Goal: Task Accomplishment & Management: Complete application form

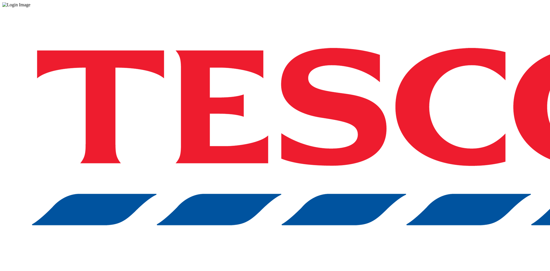
drag, startPoint x: 406, startPoint y: 157, endPoint x: 405, endPoint y: 144, distance: 13.2
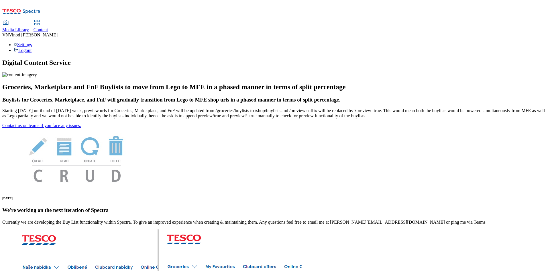
click at [48, 27] on span "Content" at bounding box center [41, 29] width 15 height 5
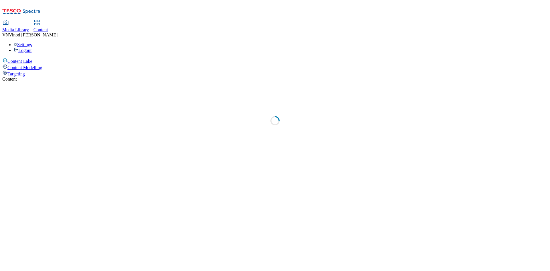
select select "ghs-uk"
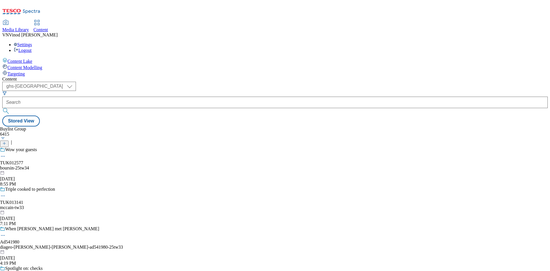
click at [6, 143] on line at bounding box center [4, 143] width 3 height 0
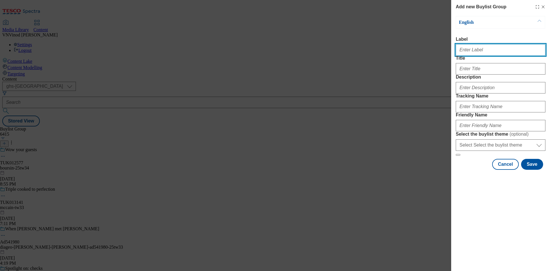
click at [487, 52] on input "Label" at bounding box center [501, 49] width 90 height 11
paste input "542483"
paste input "Diageo"
type input "Ad542483 Diageo"
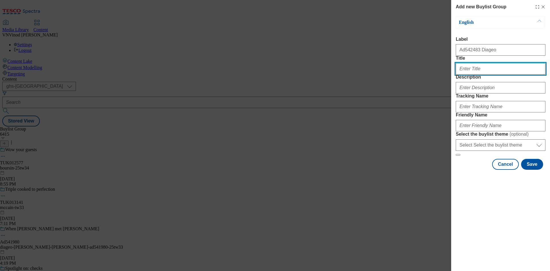
click at [475, 74] on input "Title" at bounding box center [501, 68] width 90 height 11
paste input "Make the perfect Negroni"
type input "Make the perfect Negroni"
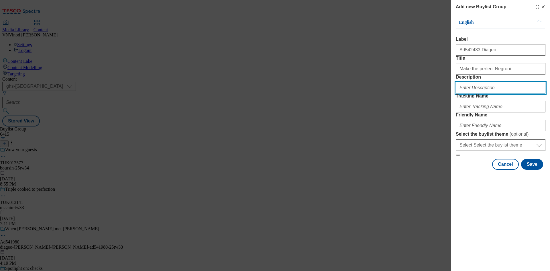
click at [489, 93] on input "Description" at bounding box center [501, 87] width 90 height 11
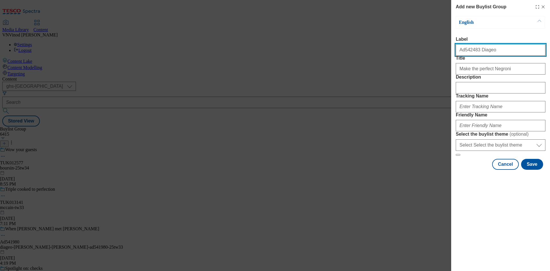
click at [468, 54] on input "Ad542483 Diageo" at bounding box center [501, 49] width 90 height 11
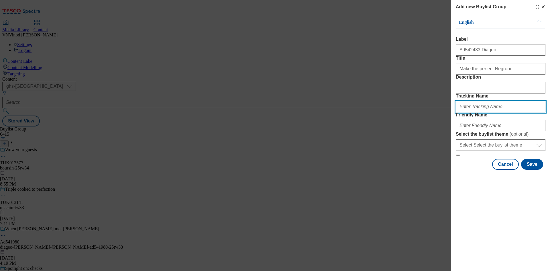
click at [482, 112] on input "Tracking Name" at bounding box center [501, 106] width 90 height 11
paste input "Ad542483"
click at [470, 112] on input "DH_ADAd542483" at bounding box center [501, 106] width 90 height 11
type input "DH_AD542483"
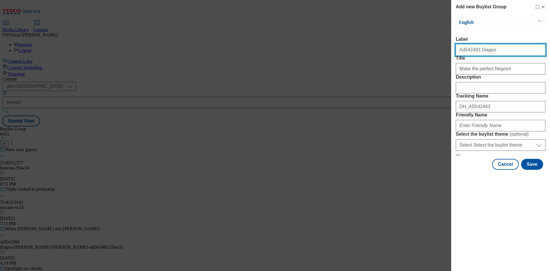
click at [484, 52] on input "Ad542483 Diageo" at bounding box center [501, 49] width 90 height 11
click at [478, 53] on input "Ad542483 Diageo" at bounding box center [501, 49] width 90 height 11
drag, startPoint x: 488, startPoint y: 50, endPoint x: 476, endPoint y: 52, distance: 12.5
click at [476, 52] on input "Ad542483 diageo" at bounding box center [501, 49] width 90 height 11
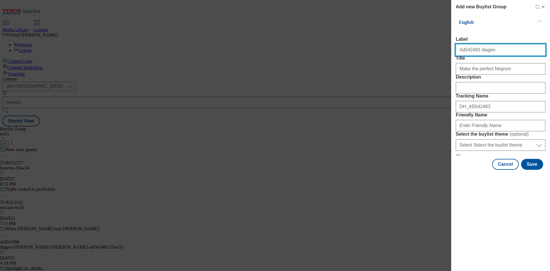
type input "Ad542483 diageo"
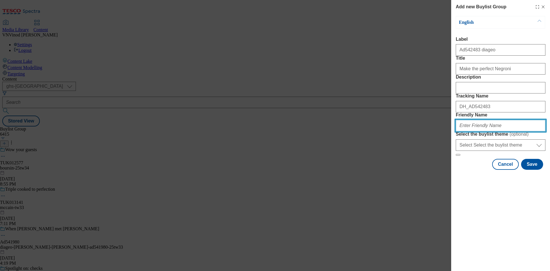
click at [475, 131] on input "Friendly Name" at bounding box center [501, 125] width 90 height 11
paste input "diageo"
paste input "Campari"
click at [471, 131] on input "diageo-Campari" at bounding box center [501, 125] width 90 height 11
click at [489, 131] on input "diageo-campari" at bounding box center [501, 125] width 90 height 11
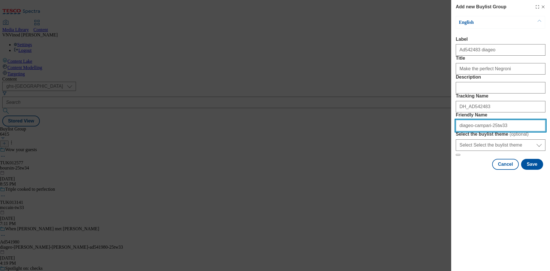
drag, startPoint x: 509, startPoint y: 165, endPoint x: 296, endPoint y: 170, distance: 212.9
click at [296, 170] on div "Add new Buylist Group English Label Ad542483 diageo Title Make the perfect Negr…" at bounding box center [275, 135] width 550 height 271
type input "diageo-campari-25tw33"
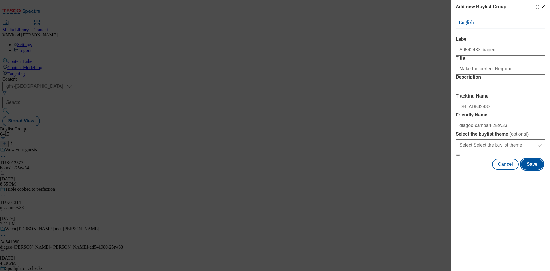
click at [535, 170] on button "Save" at bounding box center [532, 164] width 22 height 11
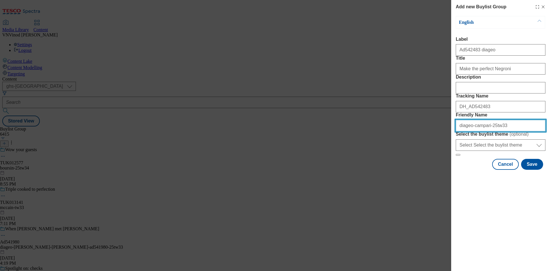
click at [485, 131] on input "diageo-campari-25tw33" at bounding box center [501, 125] width 90 height 11
drag, startPoint x: 512, startPoint y: 167, endPoint x: 285, endPoint y: 158, distance: 227.4
click at [285, 158] on div "Add new Buylist Group English Label Ad542483 diageo Title Make the perfect Negr…" at bounding box center [275, 135] width 550 height 271
type input "diageo-campari-range-25tw33"
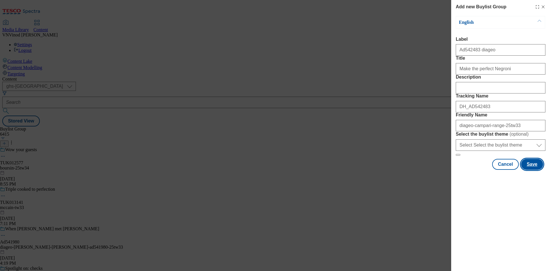
click at [535, 170] on button "Save" at bounding box center [532, 164] width 22 height 11
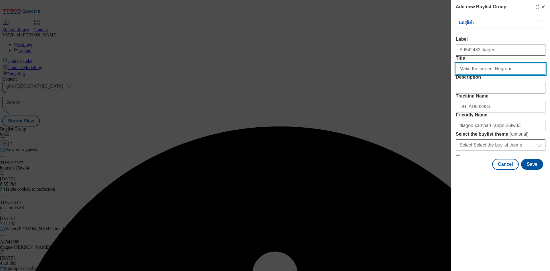
click at [510, 74] on input "Make the perfect Negroni" at bounding box center [501, 68] width 90 height 11
type input "Make the perfect Negroni"
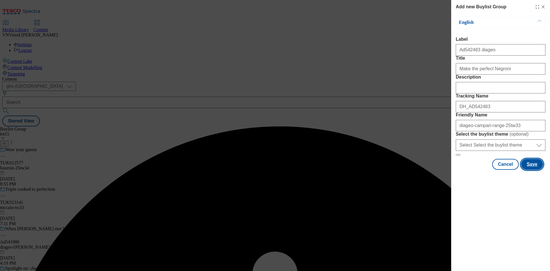
click at [535, 170] on button "Save" at bounding box center [532, 164] width 22 height 11
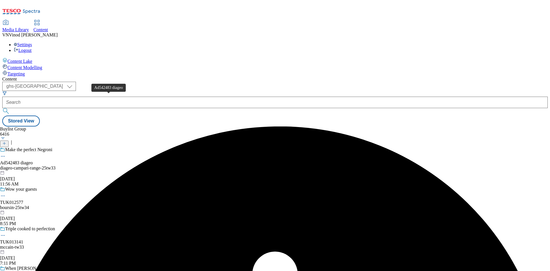
click at [33, 160] on div "Ad542483 diageo" at bounding box center [16, 162] width 33 height 5
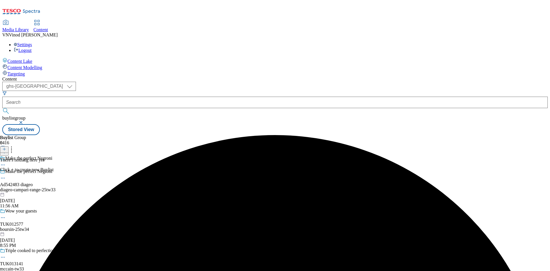
click at [300, 135] on div "Buylist Group 6416 Make the perfect Negroni Make the perfect Negroni Ad542483 d…" at bounding box center [275, 135] width 546 height 0
click at [6, 147] on icon at bounding box center [4, 149] width 4 height 4
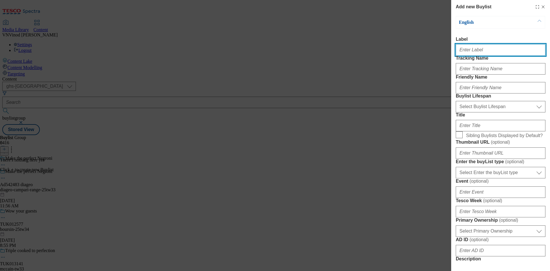
click at [493, 52] on input "Label" at bounding box center [501, 49] width 90 height 11
paste input "542483"
type input "Ad542483"
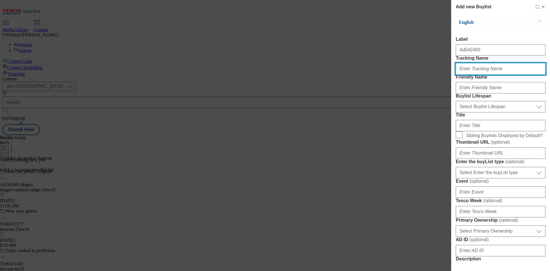
click at [481, 74] on input "Tracking Name" at bounding box center [501, 68] width 90 height 11
paste input "542483"
type input "DH_AD542483"
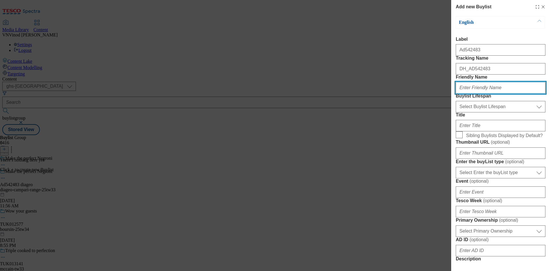
click at [488, 93] on input "Friendly Name" at bounding box center [501, 87] width 90 height 11
paste input "diageo"
type input "diageo"
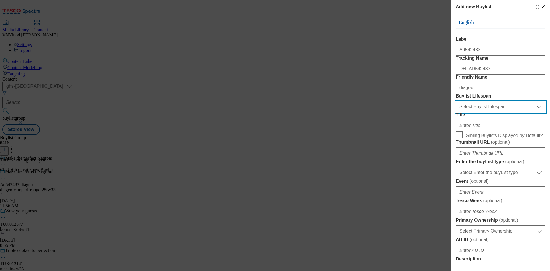
click at [486, 112] on select "Select Buylist Lifespan evergreen seasonal tactical" at bounding box center [501, 106] width 90 height 11
select select "tactical"
click at [456, 112] on select "Select Buylist Lifespan evergreen seasonal tactical" at bounding box center [501, 106] width 90 height 11
drag, startPoint x: 428, startPoint y: 60, endPoint x: 502, endPoint y: 96, distance: 82.1
click at [428, 60] on div "Add new Buylist English Label Ad542483 Tracking Name DH_AD542483 Friendly Name …" at bounding box center [275, 135] width 550 height 271
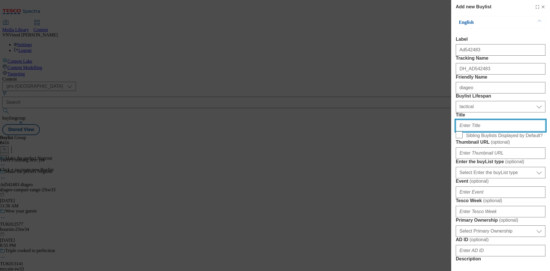
click at [481, 131] on input "Title" at bounding box center [501, 125] width 90 height 11
paste input "Pour. Stir. Enjoy"
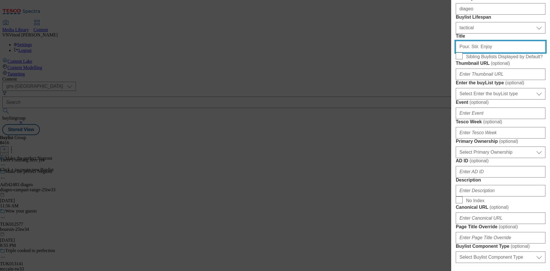
scroll to position [86, 0]
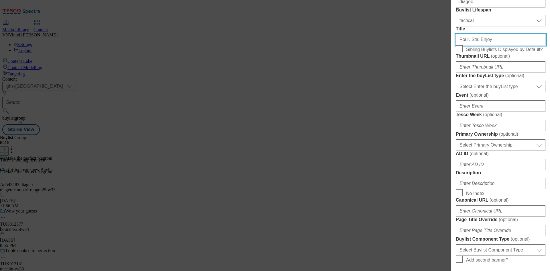
type input "Pour. Stir. Enjoy"
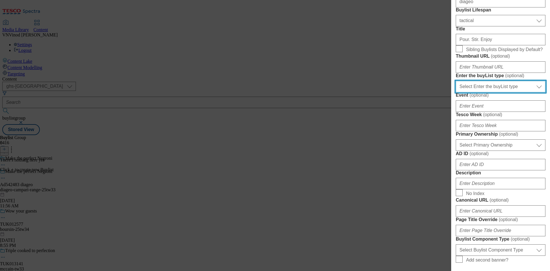
click at [512, 92] on select "Select Enter the buyList type event supplier funded long term >4 weeks supplier…" at bounding box center [501, 86] width 90 height 11
select select "supplier funded short term 1-3 weeks"
click at [456, 92] on select "Select Enter the buyList type event supplier funded long term >4 weeks supplier…" at bounding box center [501, 86] width 90 height 11
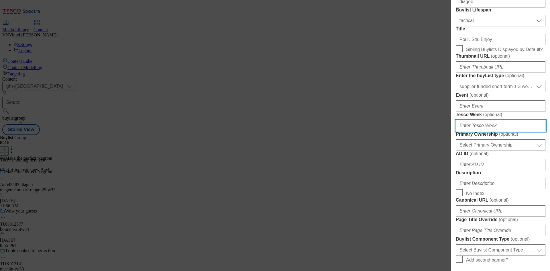
click at [476, 131] on input "Tesco Week ( optional )" at bounding box center [501, 125] width 90 height 11
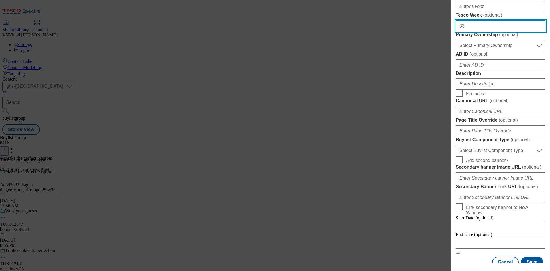
scroll to position [201, 0]
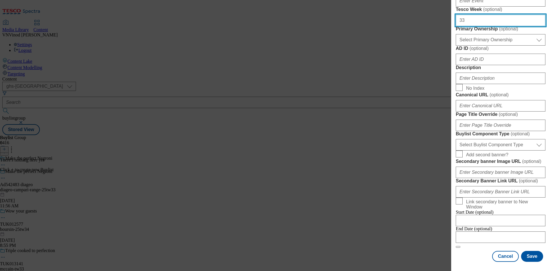
type input "33"
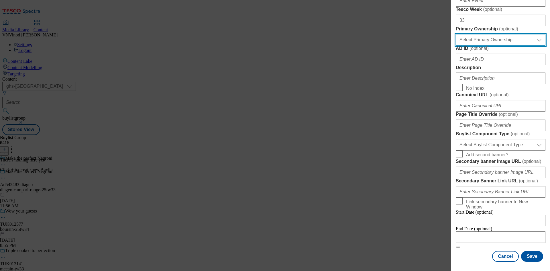
click at [505, 46] on select "Select Primary Ownership tesco dunnhumby" at bounding box center [501, 39] width 90 height 11
select select "dunnhumby"
click at [456, 46] on select "Select Primary Ownership tesco dunnhumby" at bounding box center [501, 39] width 90 height 11
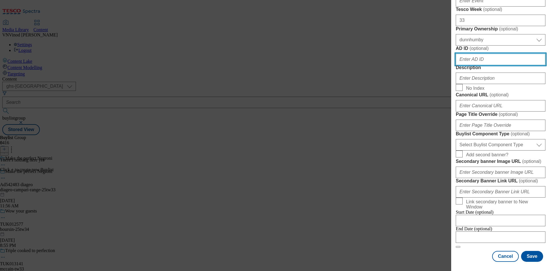
click at [484, 65] on input "AD ID ( optional )" at bounding box center [501, 59] width 90 height 11
paste input "542483"
type input "542483"
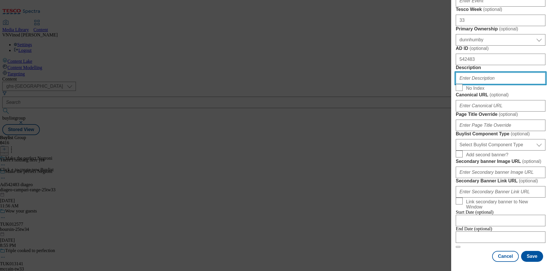
click at [477, 84] on input "Description" at bounding box center [501, 77] width 90 height 11
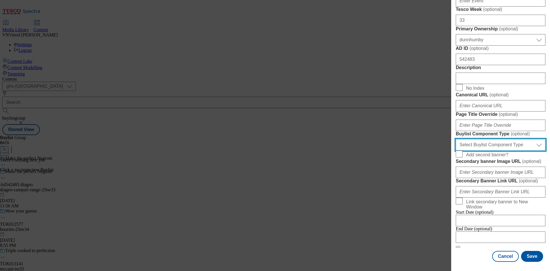
click at [503, 150] on select "Select Buylist Component Type Banner Competition Header Meal" at bounding box center [501, 144] width 90 height 11
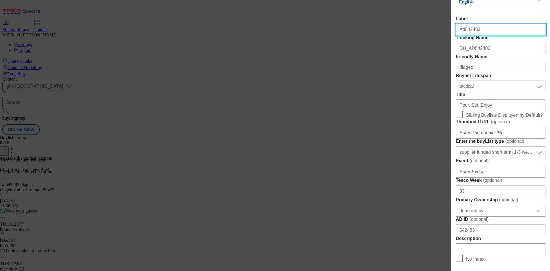
select select "Banner"
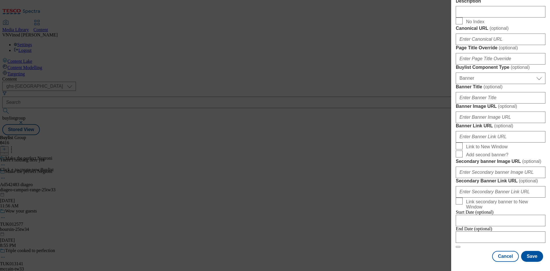
scroll to position [502, 0]
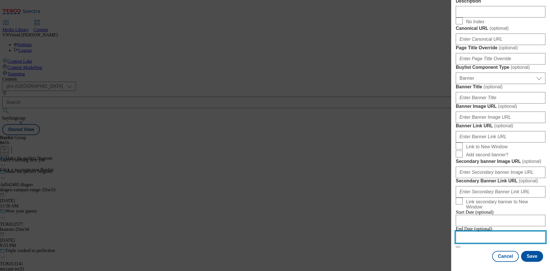
click at [491, 232] on input "Modal" at bounding box center [501, 236] width 90 height 11
select select "2025"
select select "October"
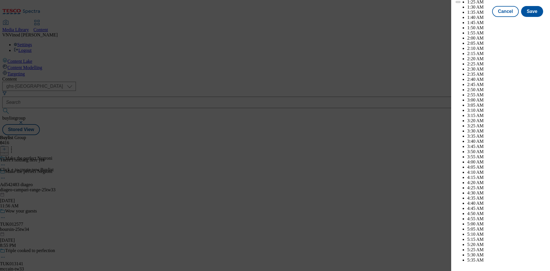
scroll to position [1510, 0]
select select "2026"
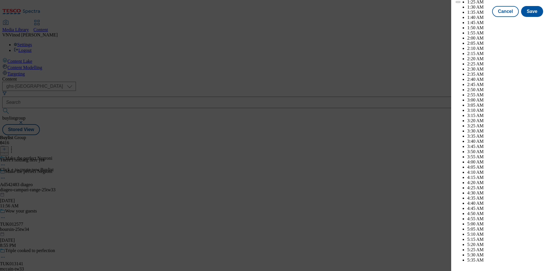
select select "January"
click at [534, 22] on button "Save" at bounding box center [532, 16] width 22 height 11
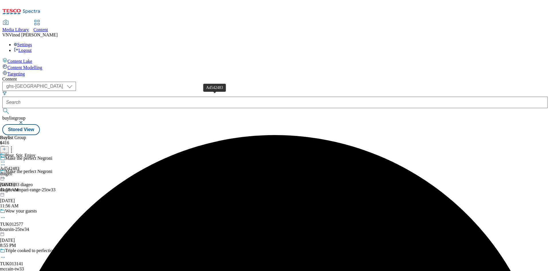
click at [19, 166] on div "Ad542483" at bounding box center [9, 168] width 19 height 5
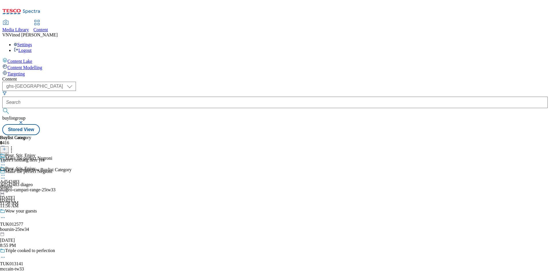
click at [6, 147] on icon at bounding box center [4, 149] width 4 height 4
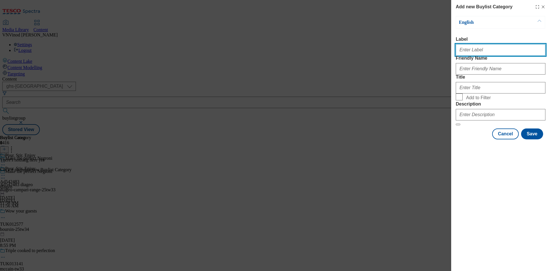
click at [484, 51] on input "Label" at bounding box center [501, 49] width 90 height 11
paste input "542483"
type input "Ad542483"
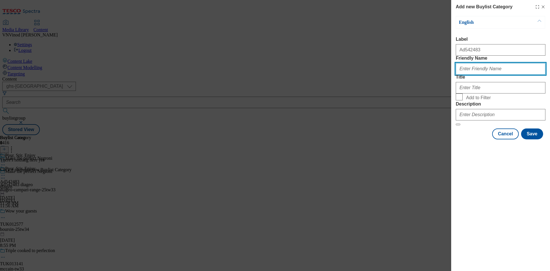
click at [496, 74] on input "Friendly Name" at bounding box center [501, 68] width 90 height 11
paste input "diageo-campari-range"
type input "diageo-campari-range"
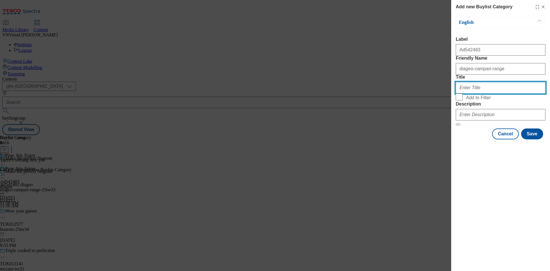
click at [484, 93] on input "Title" at bounding box center [501, 87] width 90 height 11
click at [474, 93] on input "Title" at bounding box center [501, 87] width 90 height 11
paste input "Diageo"
type input "Diageo"
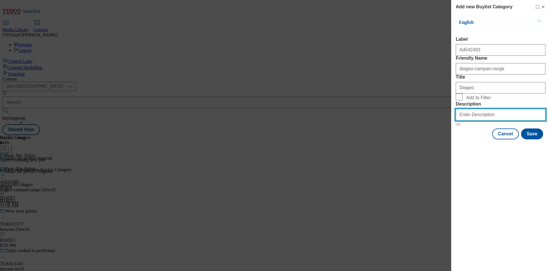
click at [478, 120] on input "Description" at bounding box center [501, 114] width 90 height 11
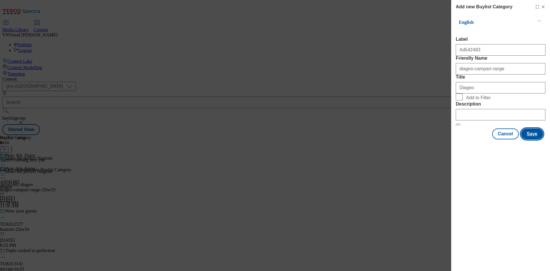
click at [532, 139] on button "Save" at bounding box center [532, 133] width 22 height 11
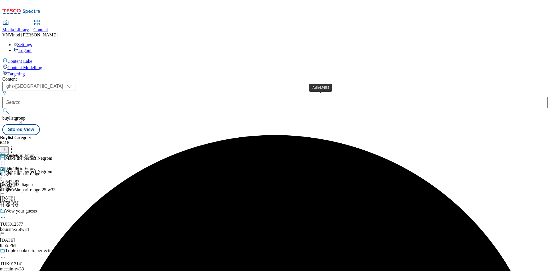
click at [19, 166] on div "Ad542483" at bounding box center [9, 168] width 19 height 5
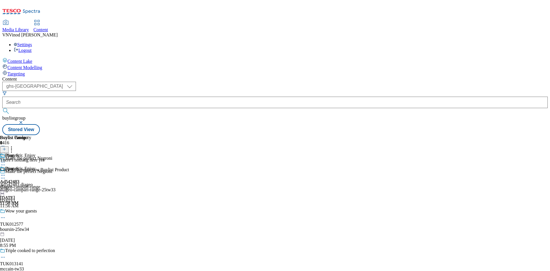
click at [4, 148] on line at bounding box center [4, 149] width 0 height 3
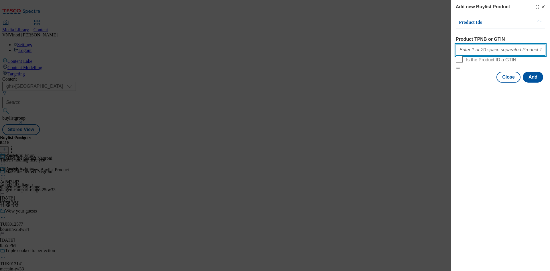
click at [491, 52] on input "Product TPNB or GTIN" at bounding box center [501, 49] width 90 height 11
paste input "92971294 93094921 51172242 58188610 66524322 91891787 92128372"
type input "92971294 93094921 51172242 58188610 66524322 91891787 92128372"
click at [531, 83] on button "Add" at bounding box center [533, 77] width 20 height 11
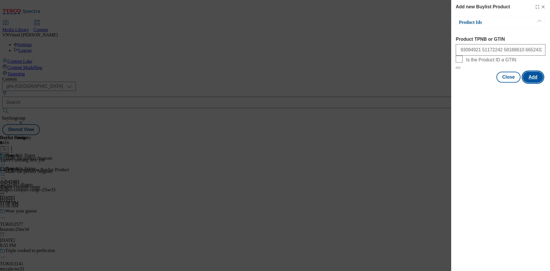
scroll to position [0, 0]
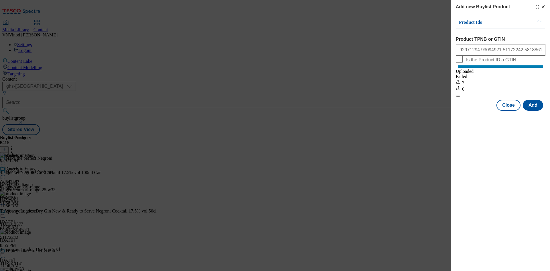
click at [544, 7] on icon "Modal" at bounding box center [543, 7] width 5 height 5
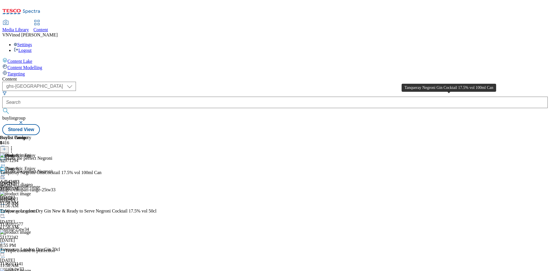
click at [101, 170] on div "Tanqueray Negroni Gin Cocktail 17.5% vol 100ml Can" at bounding box center [50, 172] width 101 height 5
copy div "Tanqueray Negroni Gin Cocktail 17.5% vol 100ml Can"
click at [6, 175] on icon at bounding box center [3, 178] width 6 height 6
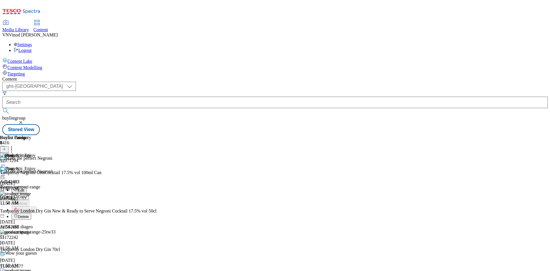
click at [27, 187] on button "Edit" at bounding box center [18, 190] width 15 height 7
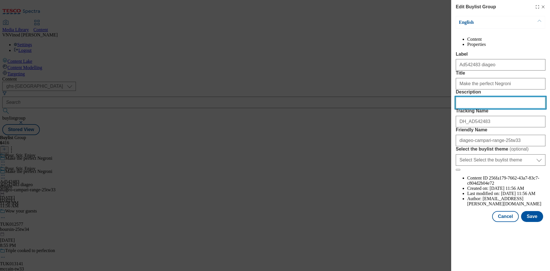
click at [492, 108] on input "Description" at bounding box center [501, 102] width 90 height 11
paste input "Tanqueray Negroni Gin Cocktail 17.5% vol 100ml Can"
type input "Tanqueray Negroni Gin Cocktail 17.5% vol 100ml Can"
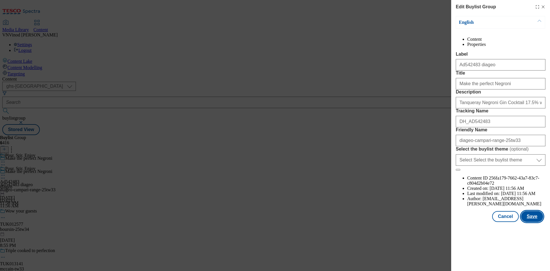
click at [535, 222] on button "Save" at bounding box center [532, 216] width 22 height 11
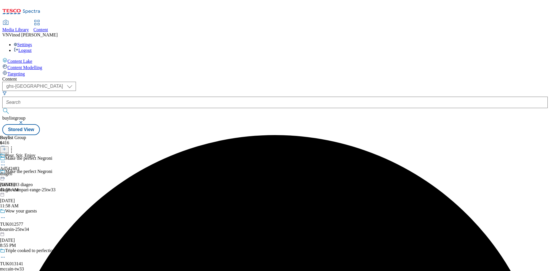
click at [6, 159] on icon at bounding box center [3, 162] width 6 height 6
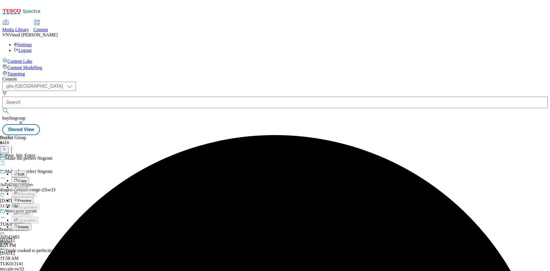
click at [27, 170] on button "Edit" at bounding box center [18, 173] width 15 height 7
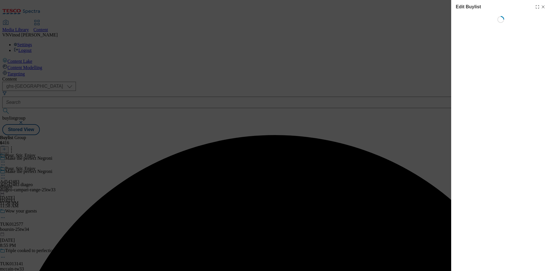
select select "tactical"
select select "supplier funded short term 1-3 weeks"
select select "dunnhumby"
select select "Banner"
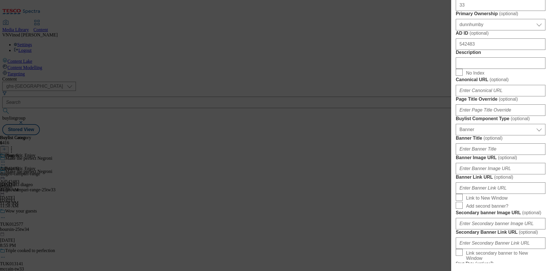
scroll to position [258, 0]
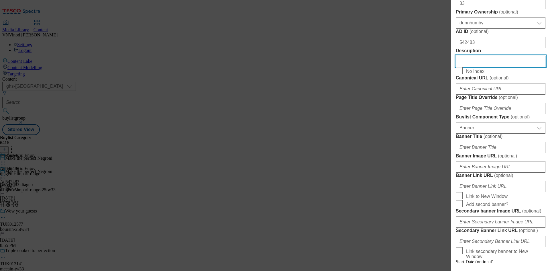
click at [490, 67] on input "Description" at bounding box center [501, 61] width 90 height 11
paste input "Tanqueray Negroni Gin Cocktail 17.5% vol 100ml Can"
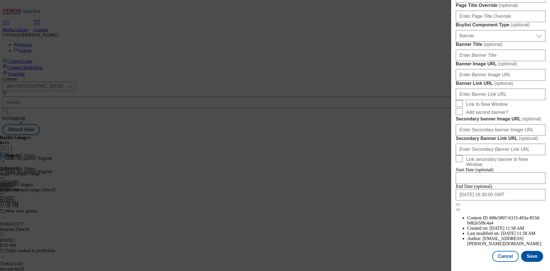
scroll to position [563, 0]
type input "Tanqueray Negroni Gin Cocktail 17.5% vol 100ml Can"
click at [529, 258] on button "Save" at bounding box center [532, 256] width 22 height 11
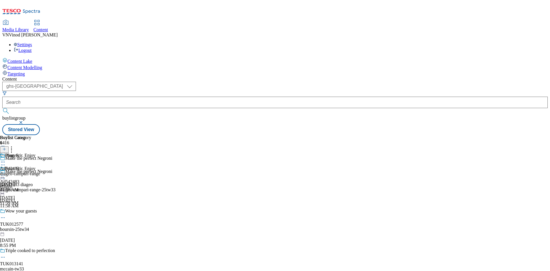
click at [6, 159] on icon at bounding box center [3, 162] width 6 height 6
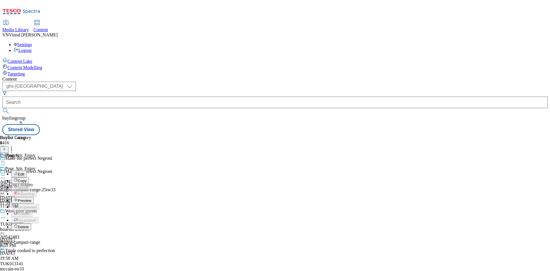
click at [27, 170] on button "Edit" at bounding box center [18, 173] width 15 height 7
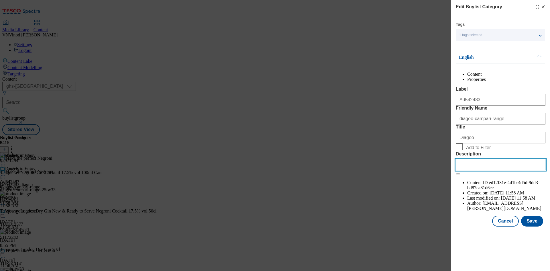
click at [494, 170] on input "Description" at bounding box center [501, 164] width 90 height 11
paste input "Tanqueray Negroni Gin Cocktail 17.5% vol 100ml Can"
type input "Tanqueray Negroni Gin Cocktail 17.5% vol 100ml Can"
click at [529, 226] on button "Save" at bounding box center [532, 220] width 22 height 11
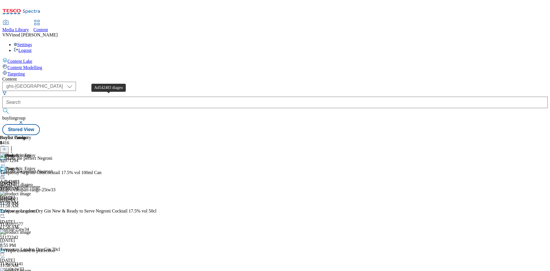
click at [33, 182] on div "Ad542483 diageo" at bounding box center [16, 184] width 33 height 5
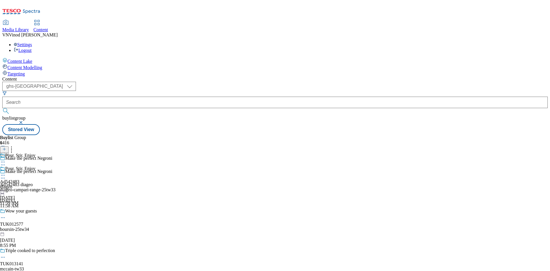
click at [335, 135] on div "Buylist Group 6416 Make the perfect Negroni Make the perfect Negroni Ad542483 d…" at bounding box center [275, 135] width 546 height 0
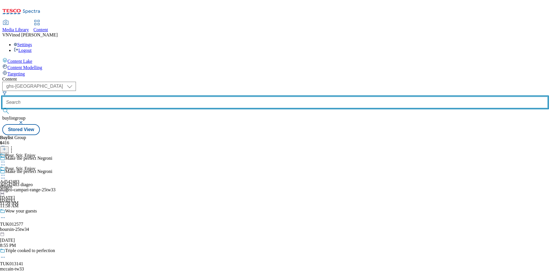
click at [149, 97] on input "text" at bounding box center [275, 102] width 546 height 11
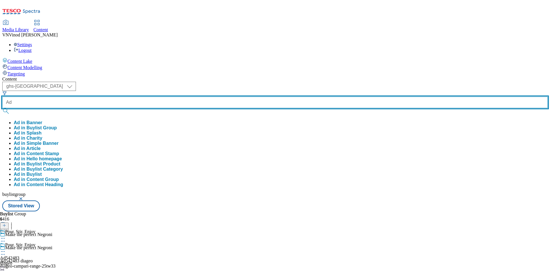
paste input "541844"
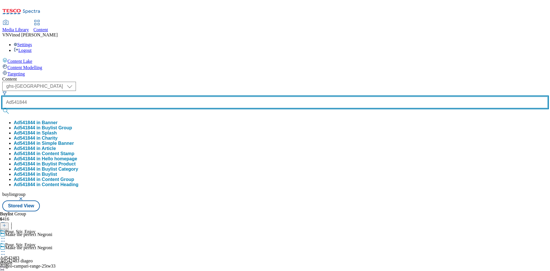
type input "Ad541844"
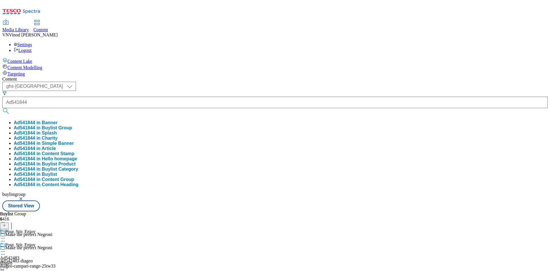
click at [72, 125] on button "Ad541844 in Buylist Group" at bounding box center [43, 127] width 58 height 5
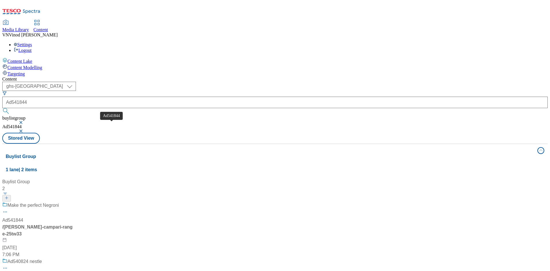
click at [23, 217] on div "Ad541844" at bounding box center [12, 220] width 21 height 7
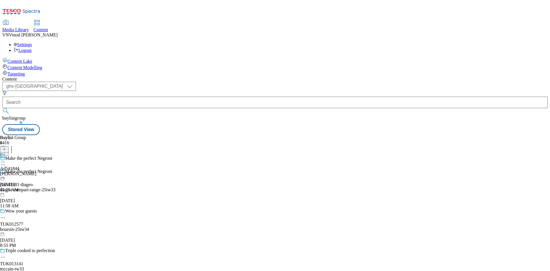
click at [6, 162] on icon at bounding box center [3, 165] width 6 height 6
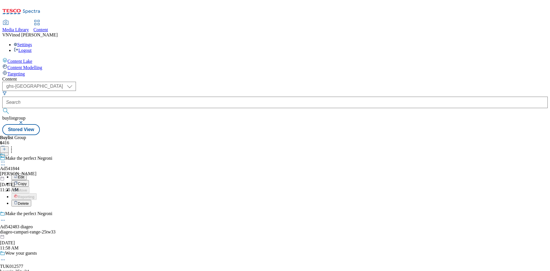
click at [27, 173] on button "Edit" at bounding box center [18, 176] width 15 height 7
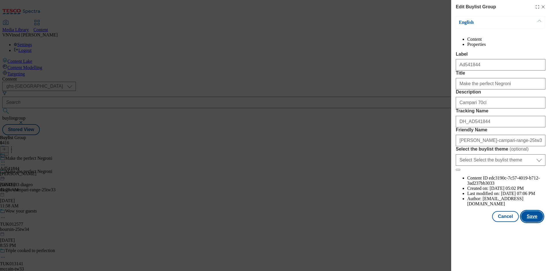
click at [529, 222] on button "Save" at bounding box center [532, 216] width 22 height 11
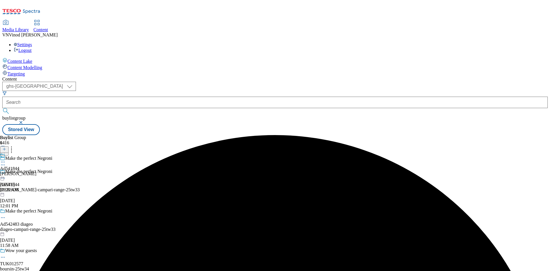
click at [6, 159] on icon at bounding box center [3, 162] width 6 height 6
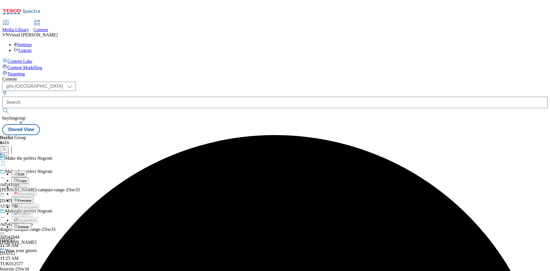
click at [27, 170] on button "Edit" at bounding box center [18, 173] width 15 height 7
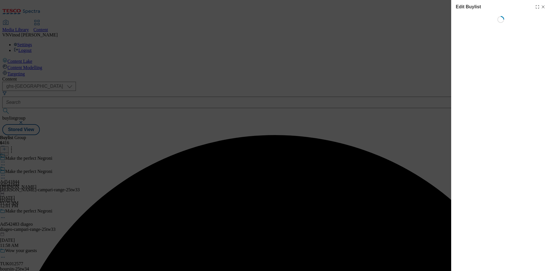
select select "tactical"
select select "supplier funded short term 1-3 weeks"
select select "dunnhumby"
select select "Banner"
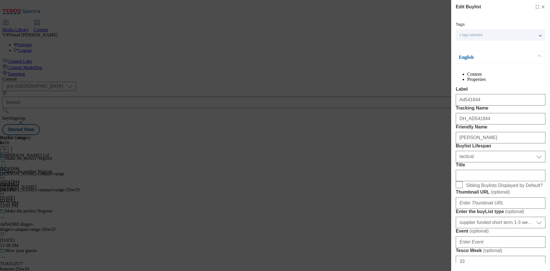
click at [542, 7] on line "Modal" at bounding box center [543, 7] width 3 height 3
select select "tactical"
select select "supplier funded short term 1-3 weeks"
select select "dunnhumby"
select select "Banner"
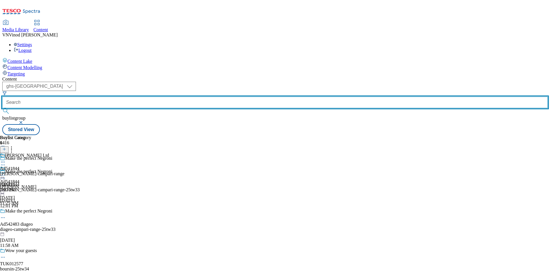
click at [138, 97] on input "text" at bounding box center [275, 102] width 546 height 11
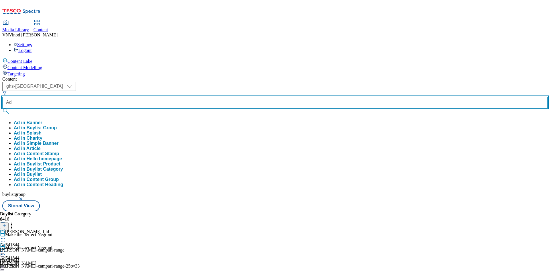
paste input "542483"
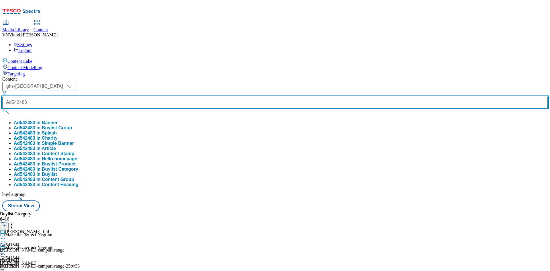
type input "Ad542483"
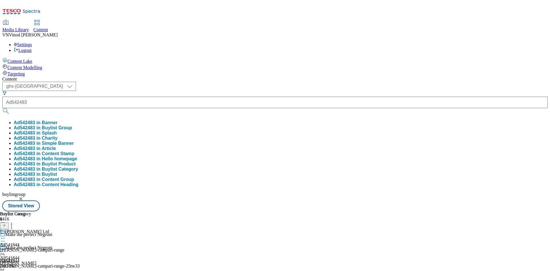
click at [72, 125] on button "Ad542483 in Buylist Group" at bounding box center [43, 127] width 58 height 5
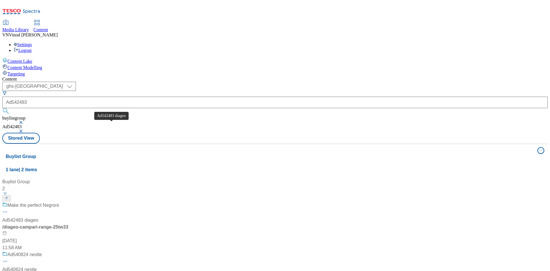
click at [38, 217] on div "Ad542483 diageo" at bounding box center [20, 220] width 36 height 7
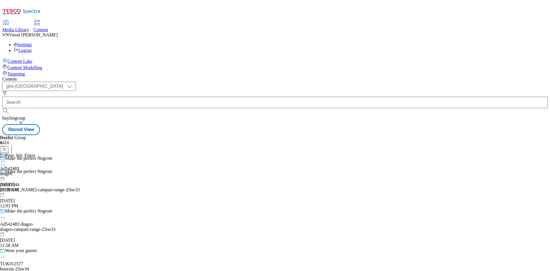
click at [6, 215] on icon at bounding box center [3, 218] width 6 height 6
click at [27, 226] on button "Edit" at bounding box center [18, 229] width 15 height 7
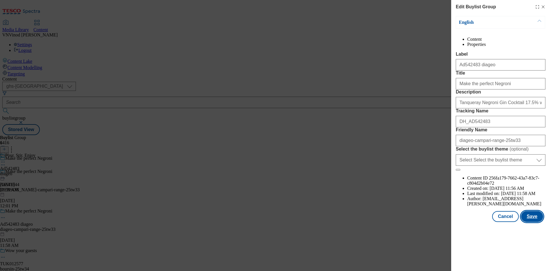
click at [533, 222] on button "Save" at bounding box center [532, 216] width 22 height 11
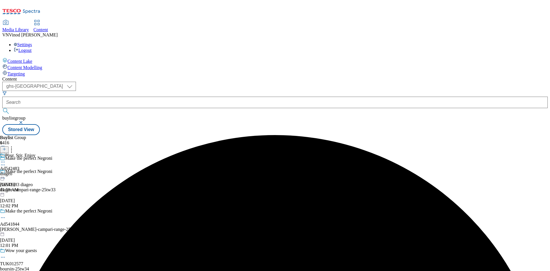
click at [6, 159] on icon at bounding box center [3, 162] width 6 height 6
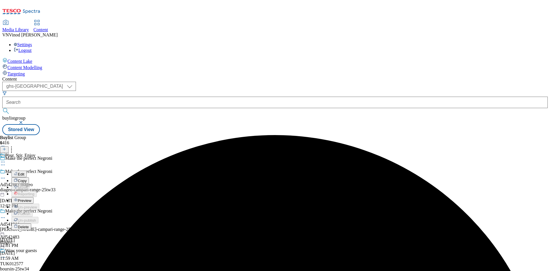
click at [27, 170] on button "Edit" at bounding box center [18, 173] width 15 height 7
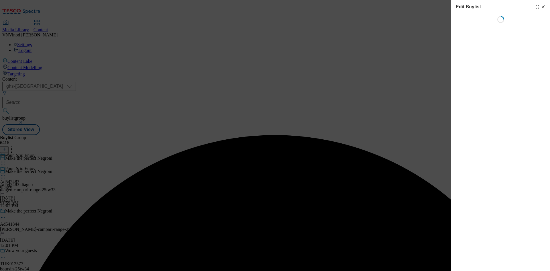
select select "tactical"
select select "supplier funded short term 1-3 weeks"
select select "dunnhumby"
select select "Banner"
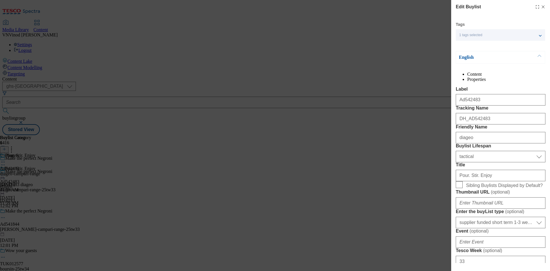
scroll to position [29, 0]
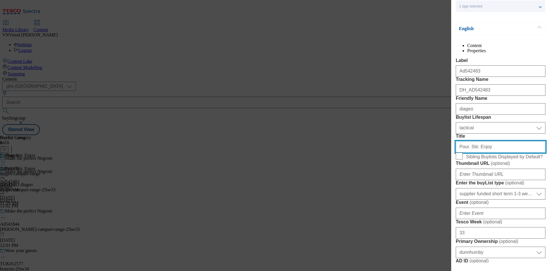
click at [467, 152] on input "Pour. Stir. Enjoy" at bounding box center [501, 146] width 90 height 11
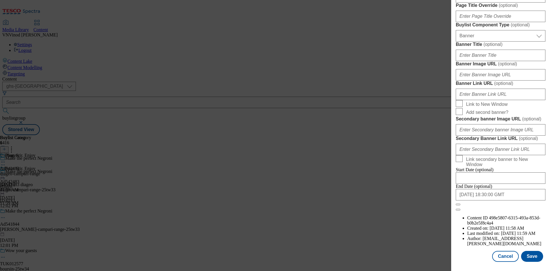
scroll to position [563, 0]
type input "Pour Stir Enjoy"
click at [533, 256] on button "Save" at bounding box center [532, 256] width 22 height 11
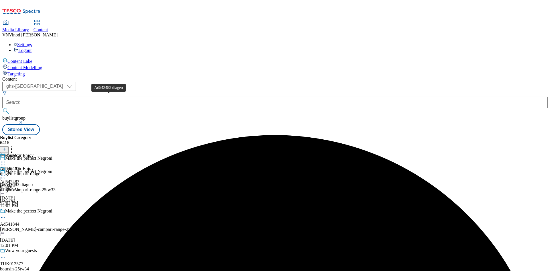
drag, startPoint x: 106, startPoint y: 97, endPoint x: 260, endPoint y: 29, distance: 167.9
click at [33, 182] on div "Ad542483 diageo" at bounding box center [16, 184] width 33 height 5
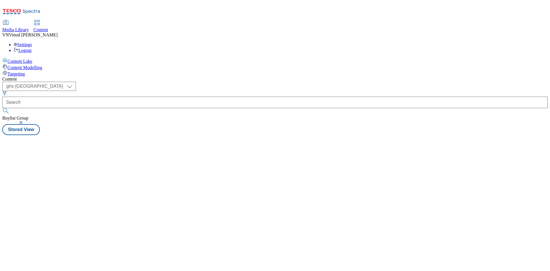
select select "ghs-uk"
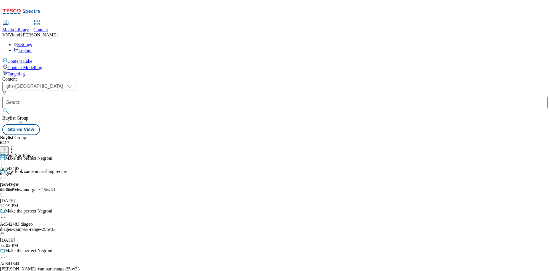
click at [6, 150] on icon at bounding box center [4, 152] width 4 height 4
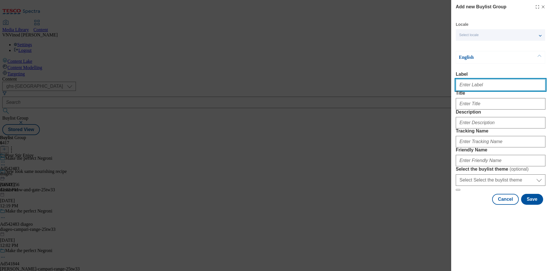
click at [482, 84] on input "Label" at bounding box center [501, 84] width 90 height 11
paste input "542220"
paste input "Mondelez UK Ltd"
click at [476, 87] on input "Ad542220 Mondelez UK Ltd" at bounding box center [501, 84] width 90 height 11
drag, startPoint x: 491, startPoint y: 87, endPoint x: 526, endPoint y: 89, distance: 34.7
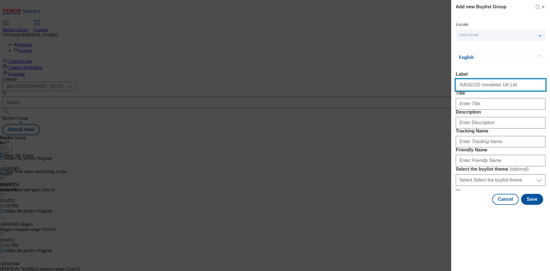
click at [526, 89] on input "Ad542220 mondelez UK Ltd" at bounding box center [501, 84] width 90 height 11
type input "Ad542220 mondelez"
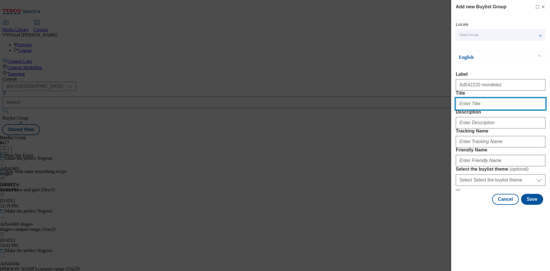
click at [476, 109] on input "Title" at bounding box center [501, 103] width 90 height 11
paste input "Cadbury it's time to treat!"
type input "Cadbury it's time to treat!"
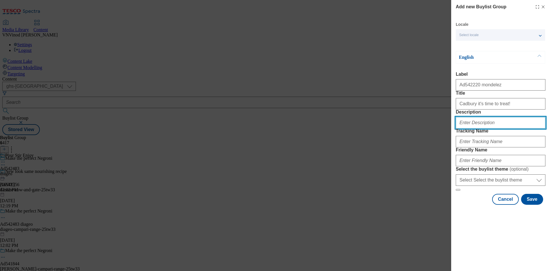
click at [481, 128] on input "Description" at bounding box center [501, 122] width 90 height 11
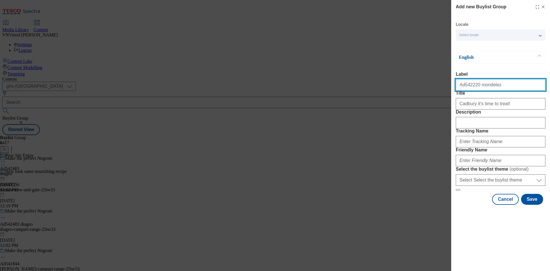
click at [468, 88] on input "Ad542220 mondelez" at bounding box center [501, 84] width 90 height 11
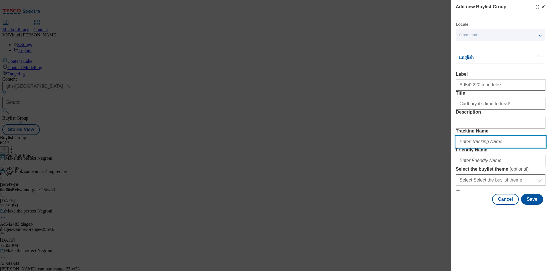
click at [476, 147] on input "Tracking Name" at bounding box center [501, 141] width 90 height 11
paste input "Ad542220"
click at [470, 147] on input "DH_ADAd542220" at bounding box center [501, 141] width 90 height 11
type input "DH_AD542220"
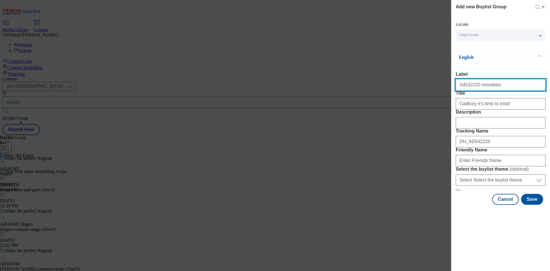
click at [485, 88] on input "Ad542220 mondelez" at bounding box center [501, 84] width 90 height 11
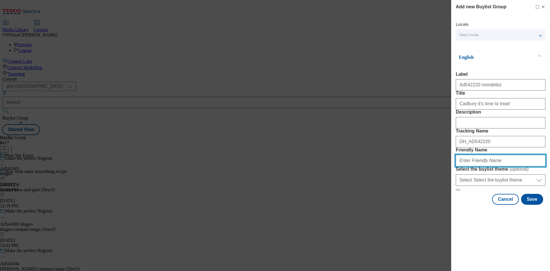
click at [480, 166] on input "Friendly Name" at bounding box center [501, 160] width 90 height 11
paste input "mondelez"
paste input "Cadbury"
click at [476, 166] on input "mondelez-Cadbury" at bounding box center [501, 160] width 90 height 11
click at [493, 166] on input "mondelez-cadbury" at bounding box center [501, 160] width 90 height 11
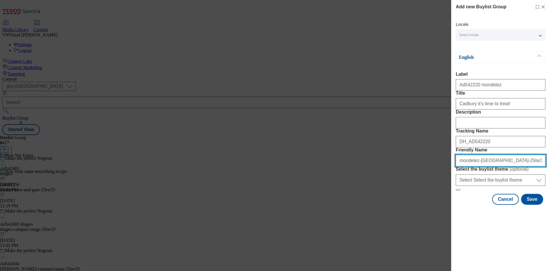
drag, startPoint x: 508, startPoint y: 200, endPoint x: 232, endPoint y: 198, distance: 275.6
click at [232, 198] on div "Add new Buylist Group Locale Select locale English Welsh English Label Ad542220…" at bounding box center [275, 135] width 550 height 271
type input "mondelez-cadbury-25tw33"
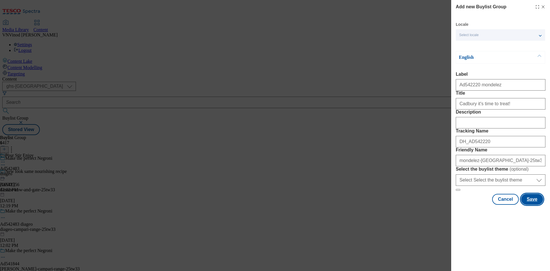
click at [535, 205] on button "Save" at bounding box center [532, 199] width 22 height 11
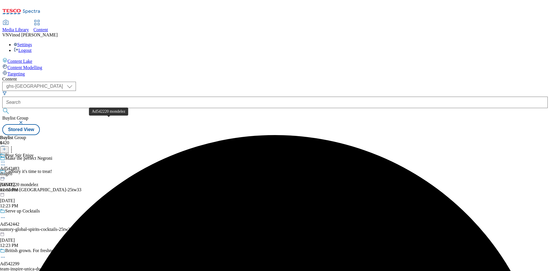
click at [38, 182] on div "Ad542220 mondelez" at bounding box center [19, 184] width 38 height 5
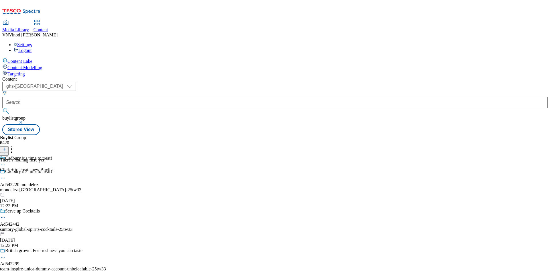
click at [6, 147] on icon at bounding box center [4, 149] width 4 height 4
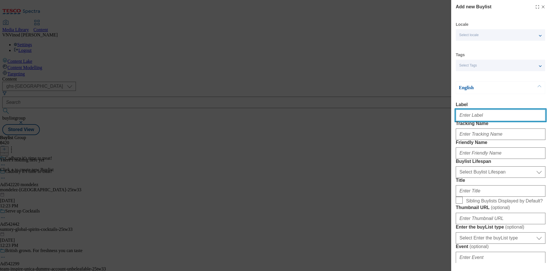
click at [478, 118] on input "Label" at bounding box center [501, 114] width 90 height 11
paste input "542220"
type input "Ad542220"
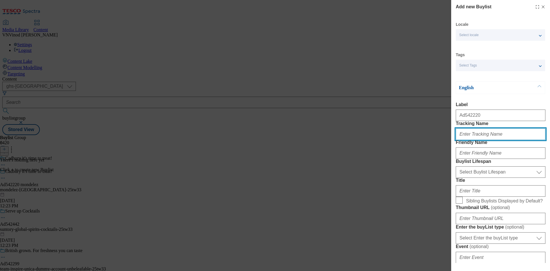
click at [476, 140] on input "Tracking Name" at bounding box center [501, 133] width 90 height 11
paste input "542220"
type input "DH_AD542220"
click at [386, 51] on div "Add new Buylist Locale Select locale English Welsh Tags Select Tags fnf marketp…" at bounding box center [275, 135] width 550 height 271
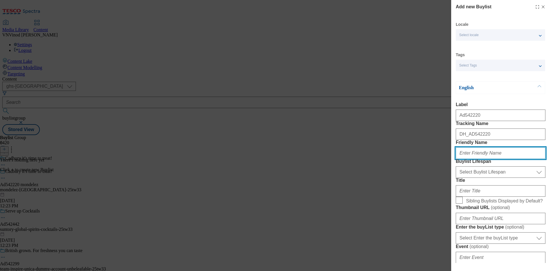
click at [496, 159] on input "Friendly Name" at bounding box center [501, 152] width 90 height 11
paste input "mondelez"
type input "mondelez"
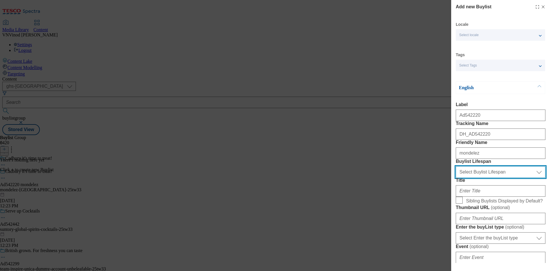
click at [491, 178] on select "Select Buylist Lifespan evergreen seasonal tactical" at bounding box center [501, 171] width 90 height 11
select select "tactical"
click at [456, 178] on select "Select Buylist Lifespan evergreen seasonal tactical" at bounding box center [501, 171] width 90 height 11
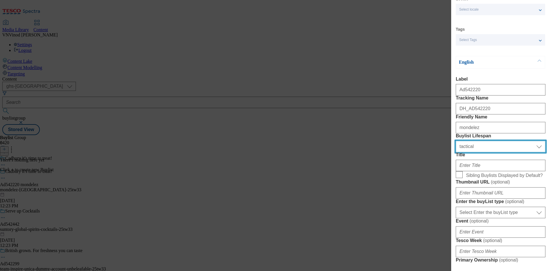
scroll to position [57, 0]
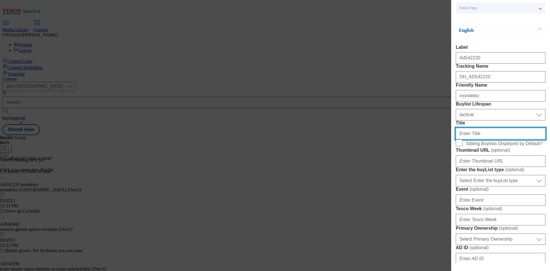
click at [481, 139] on input "Title" at bounding box center [501, 133] width 90 height 11
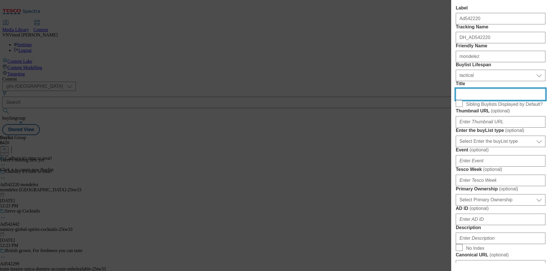
scroll to position [143, 0]
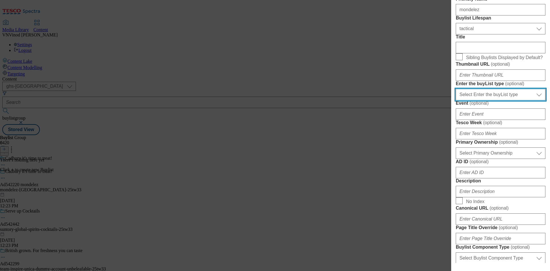
click at [506, 100] on select "Select Enter the buyList type event supplier funded long term >4 weeks supplier…" at bounding box center [501, 94] width 90 height 11
select select "supplier funded short term 1-3 weeks"
click at [456, 100] on select "Select Enter the buyList type event supplier funded long term >4 weeks supplier…" at bounding box center [501, 94] width 90 height 11
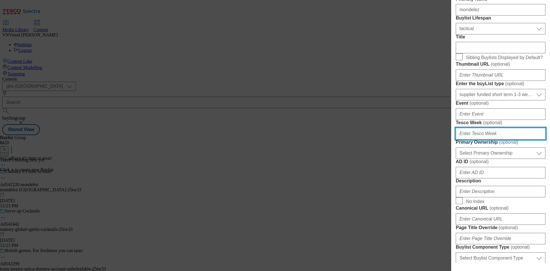
click at [476, 139] on input "Tesco Week ( optional )" at bounding box center [501, 133] width 90 height 11
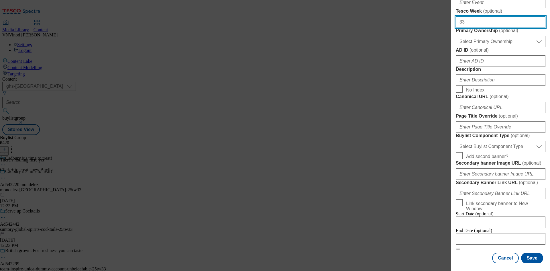
scroll to position [258, 0]
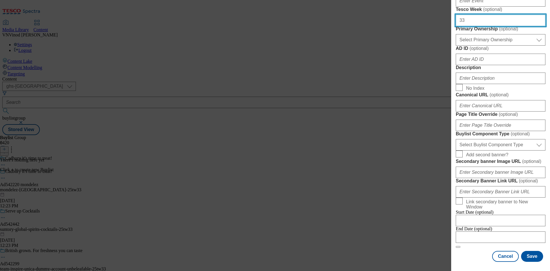
type input "33"
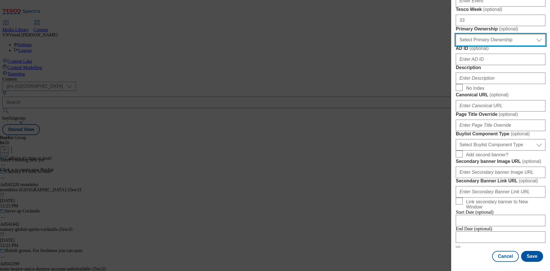
click at [504, 46] on select "Select Primary Ownership tesco dunnhumby" at bounding box center [501, 39] width 90 height 11
select select "dunnhumby"
click at [456, 46] on select "Select Primary Ownership tesco dunnhumby" at bounding box center [501, 39] width 90 height 11
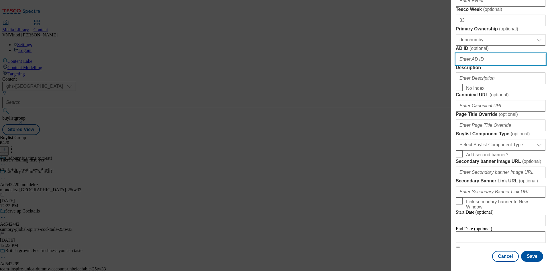
click at [480, 65] on input "AD ID ( optional )" at bounding box center [501, 59] width 90 height 11
paste input "542220"
type input "542220"
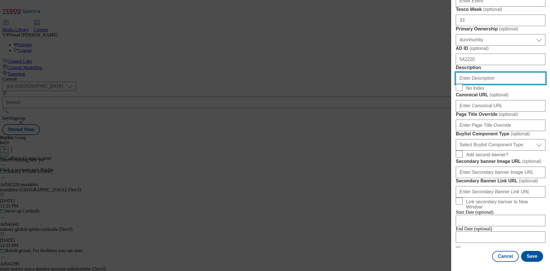
click at [489, 84] on input "Description" at bounding box center [501, 77] width 90 height 11
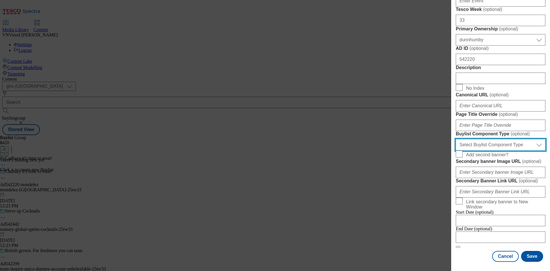
click at [504, 150] on select "Select Buylist Component Type Banner Competition Header Meal" at bounding box center [501, 144] width 90 height 11
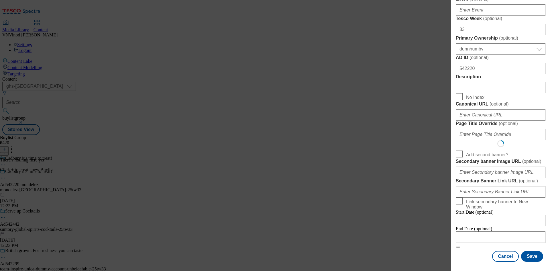
select select "Banner"
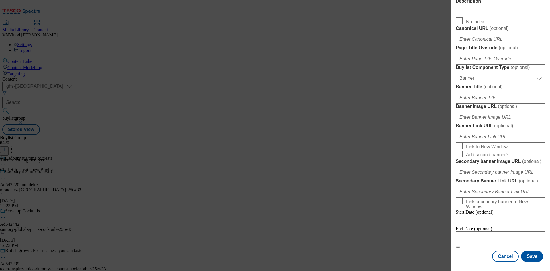
scroll to position [568, 0]
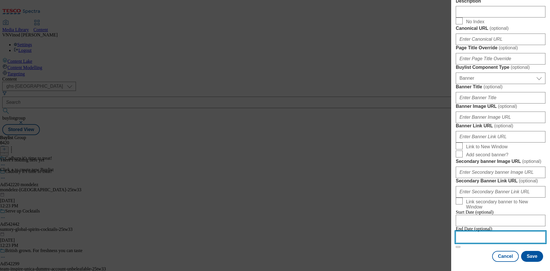
click at [491, 232] on input "Modal" at bounding box center [501, 236] width 90 height 11
select select "2025"
select select "October"
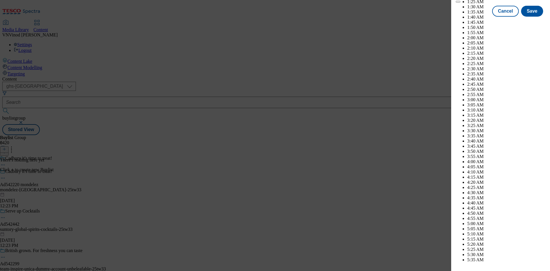
scroll to position [1564, 0]
select select "2026"
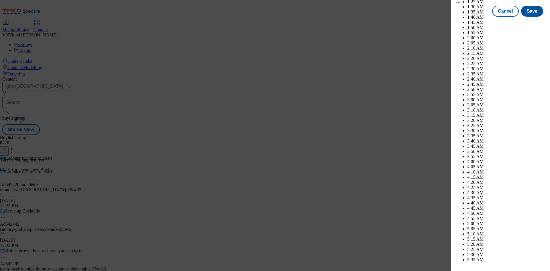
select select "January"
click at [527, 22] on button "Save" at bounding box center [532, 16] width 22 height 11
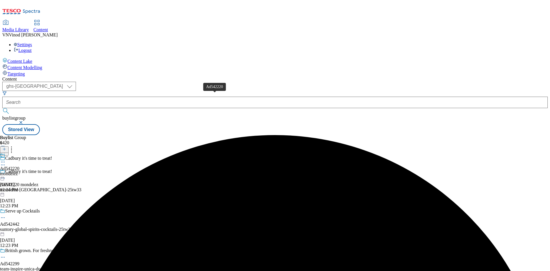
click at [19, 166] on div "Ad542220" at bounding box center [9, 168] width 19 height 5
click at [6, 147] on icon at bounding box center [4, 149] width 4 height 4
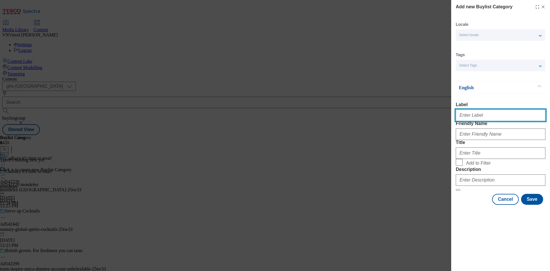
click at [485, 115] on input "Label" at bounding box center [501, 114] width 90 height 11
paste input "542220"
type input "Ad542220"
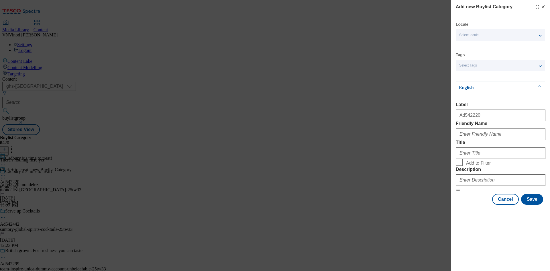
click at [405, 82] on div "Add new Buylist Category Locale Select locale English Welsh Tags Select Tags fn…" at bounding box center [275, 135] width 550 height 271
click at [501, 140] on input "Friendly Name" at bounding box center [501, 133] width 90 height 11
paste input "mondelez-cadbury"
type input "mondelez-cadbury"
click at [484, 159] on input "Title" at bounding box center [501, 152] width 90 height 11
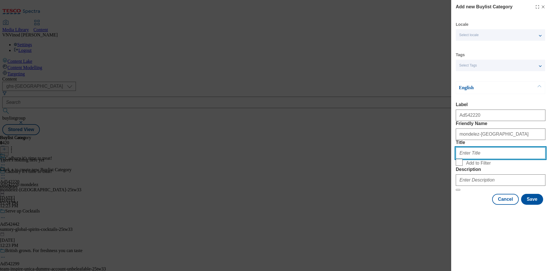
paste input "Mondelez UK Ltd"
type input "Mondelez UK Ltd"
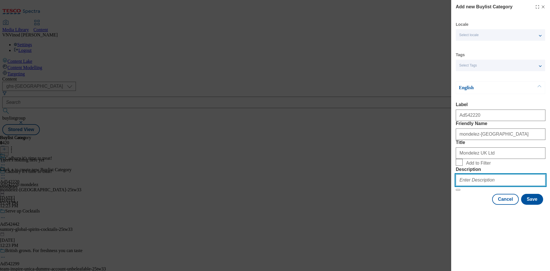
click at [479, 186] on input "Description" at bounding box center [501, 179] width 90 height 11
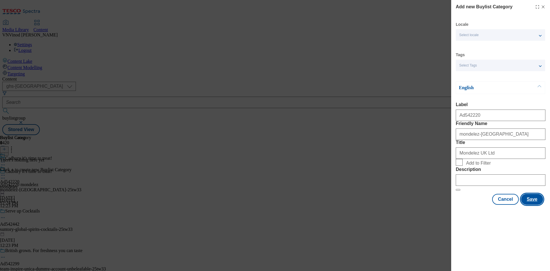
click at [541, 205] on button "Save" at bounding box center [532, 199] width 22 height 11
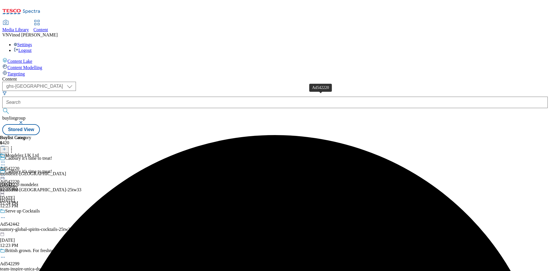
click at [19, 166] on div "Ad542220" at bounding box center [9, 168] width 19 height 5
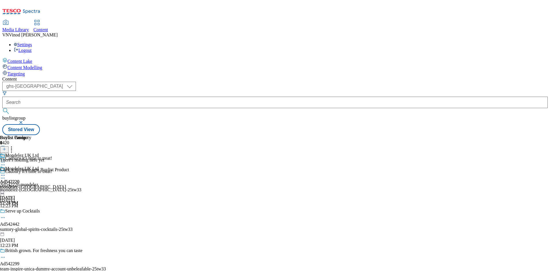
click at [6, 147] on icon at bounding box center [4, 149] width 4 height 4
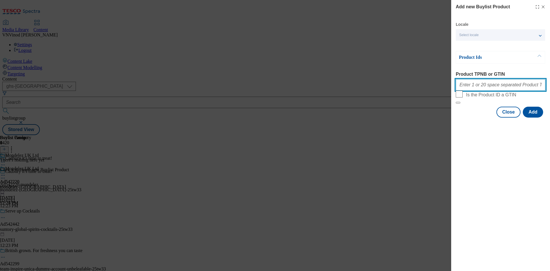
click at [490, 89] on input "Product TPNB or GTIN" at bounding box center [501, 84] width 90 height 11
paste input "87863867 96402853 96777472 96439366 96542491 96405700 96533277 96633533 9212414…"
type input "87863867 96402853 96777472 96439366 96542491 96405700 96533277 96633533 9212414…"
click at [535, 117] on button "Add" at bounding box center [533, 112] width 20 height 11
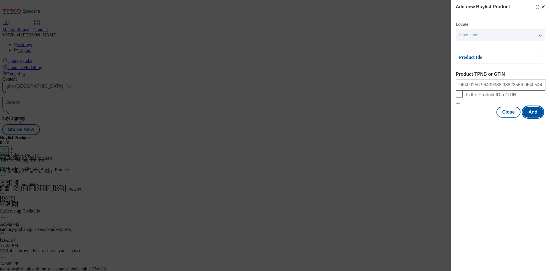
scroll to position [0, 0]
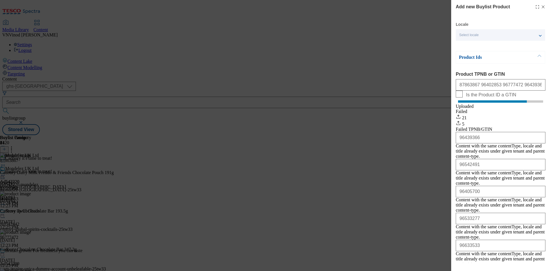
click at [541, 7] on icon "Modal" at bounding box center [543, 7] width 5 height 5
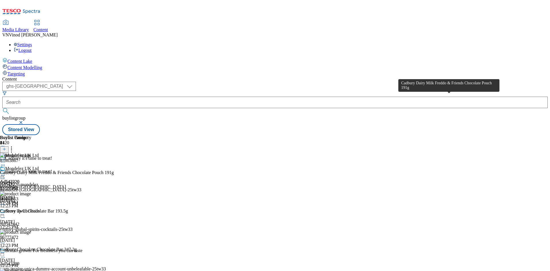
click at [114, 170] on div "Cadbury Dairy Milk Freddo & Friends Chocolate Pouch 191g" at bounding box center [57, 172] width 114 height 5
copy div "Cadbury Dairy Milk Freddo & Friends Chocolate Pouch 191g"
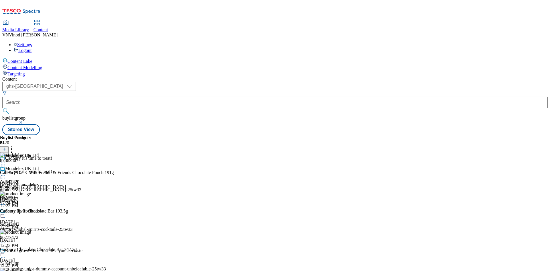
click at [123, 169] on div "Cadbury it's time to treat!" at bounding box center [61, 175] width 123 height 13
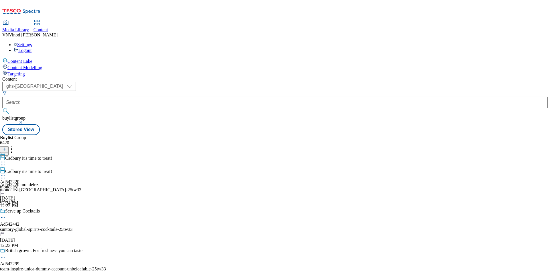
click at [6, 175] on icon at bounding box center [3, 178] width 6 height 6
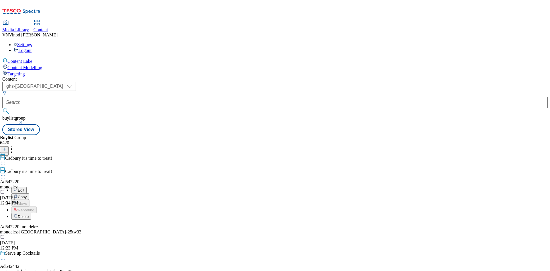
click at [27, 187] on button "Edit" at bounding box center [18, 190] width 15 height 7
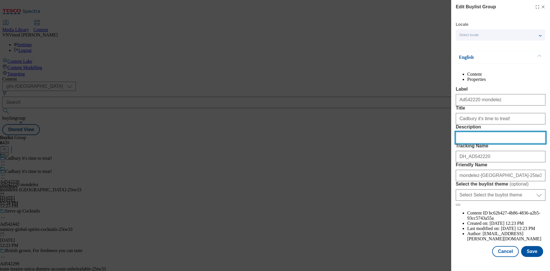
click at [487, 143] on input "Description" at bounding box center [501, 137] width 90 height 11
paste input "Cadbury Dairy Milk Freddo & Friends Chocolate Pouch 191g"
type input "Cadbury Dairy Milk Freddo & Friends Chocolate Pouch 191g"
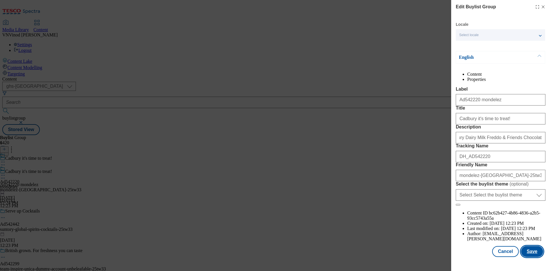
click at [529, 257] on button "Save" at bounding box center [532, 251] width 22 height 11
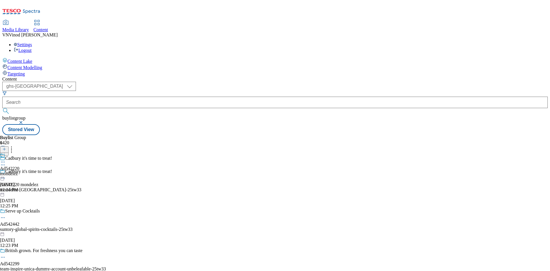
click at [3, 162] on circle at bounding box center [3, 162] width 1 height 1
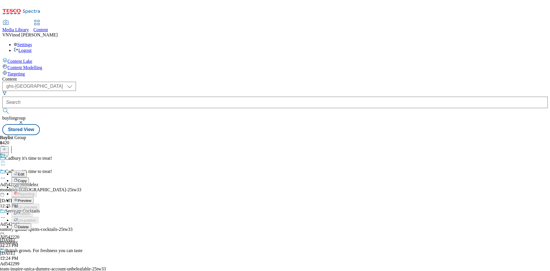
click at [27, 170] on button "Edit" at bounding box center [18, 173] width 15 height 7
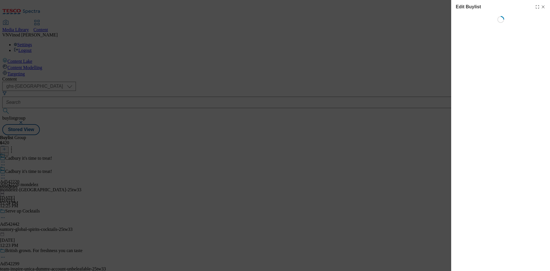
select select "tactical"
select select "supplier funded short term 1-3 weeks"
select select "dunnhumby"
select select "Banner"
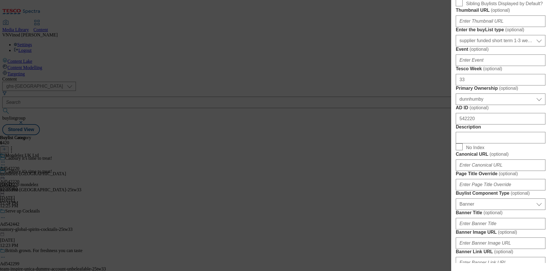
scroll to position [229, 0]
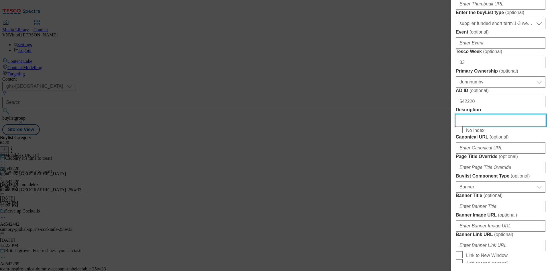
click at [494, 126] on input "Description" at bounding box center [501, 120] width 90 height 11
paste input "Cadbury Dairy Milk Freddo & Friends Chocolate Pouch 191g"
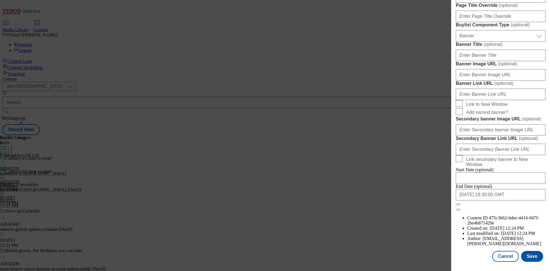
scroll to position [593, 0]
type input "Cadbury Dairy Milk Freddo & Friends Chocolate Pouch 191g"
click at [531, 257] on button "Save" at bounding box center [532, 256] width 22 height 11
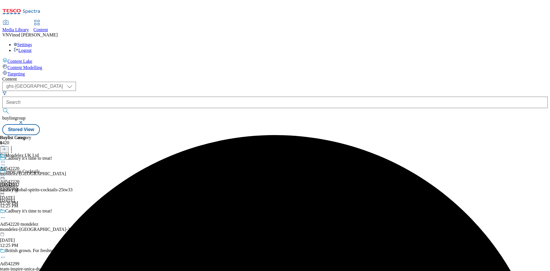
click at [6, 159] on icon at bounding box center [3, 162] width 6 height 6
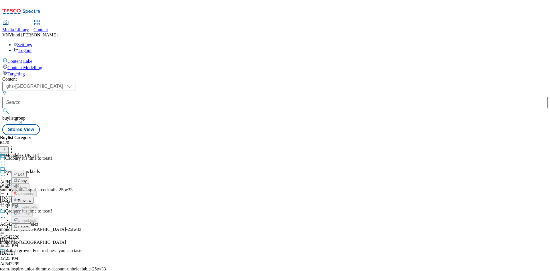
click at [27, 170] on button "Edit" at bounding box center [18, 173] width 15 height 7
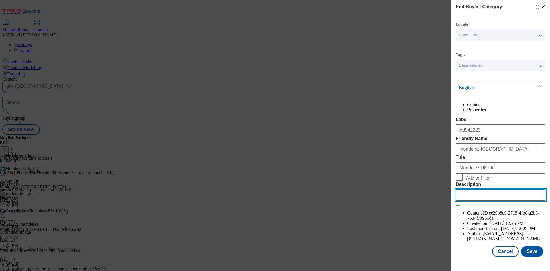
click at [477, 201] on input "Description" at bounding box center [501, 194] width 90 height 11
paste input "Cadbury Dairy Milk Freddo & Friends Chocolate Pouch 191g"
type input "Cadbury Dairy Milk Freddo & Friends Chocolate Pouch 191g"
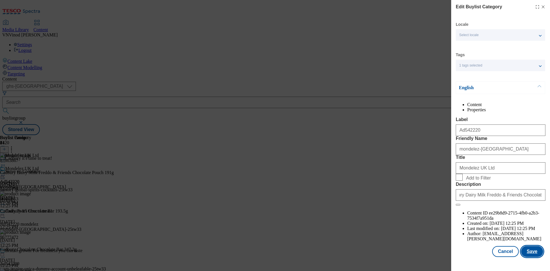
click at [531, 256] on button "Save" at bounding box center [532, 251] width 22 height 11
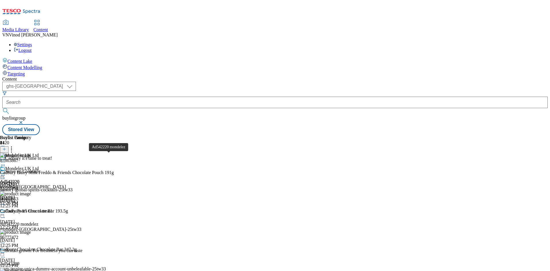
click at [38, 221] on div "Ad542220 mondelez" at bounding box center [19, 223] width 38 height 5
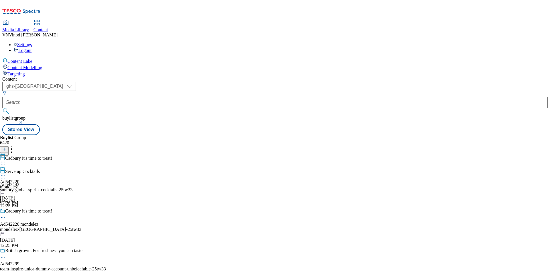
click at [6, 215] on icon at bounding box center [3, 218] width 6 height 6
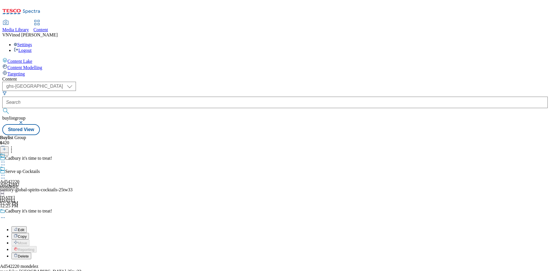
click at [27, 226] on button "Edit" at bounding box center [18, 229] width 15 height 7
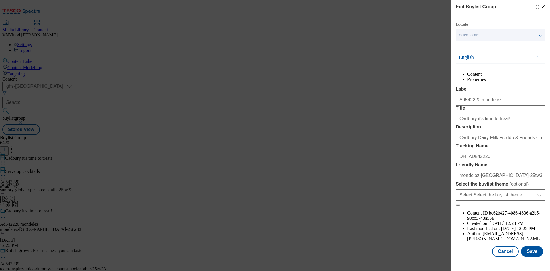
scroll to position [22, 0]
click at [529, 257] on button "Save" at bounding box center [532, 251] width 22 height 11
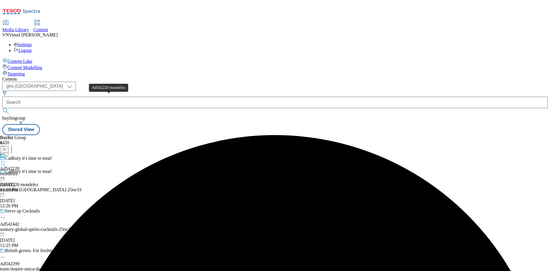
click at [38, 182] on div "Ad542220 mondelez" at bounding box center [19, 184] width 38 height 5
